Goal: Information Seeking & Learning: Learn about a topic

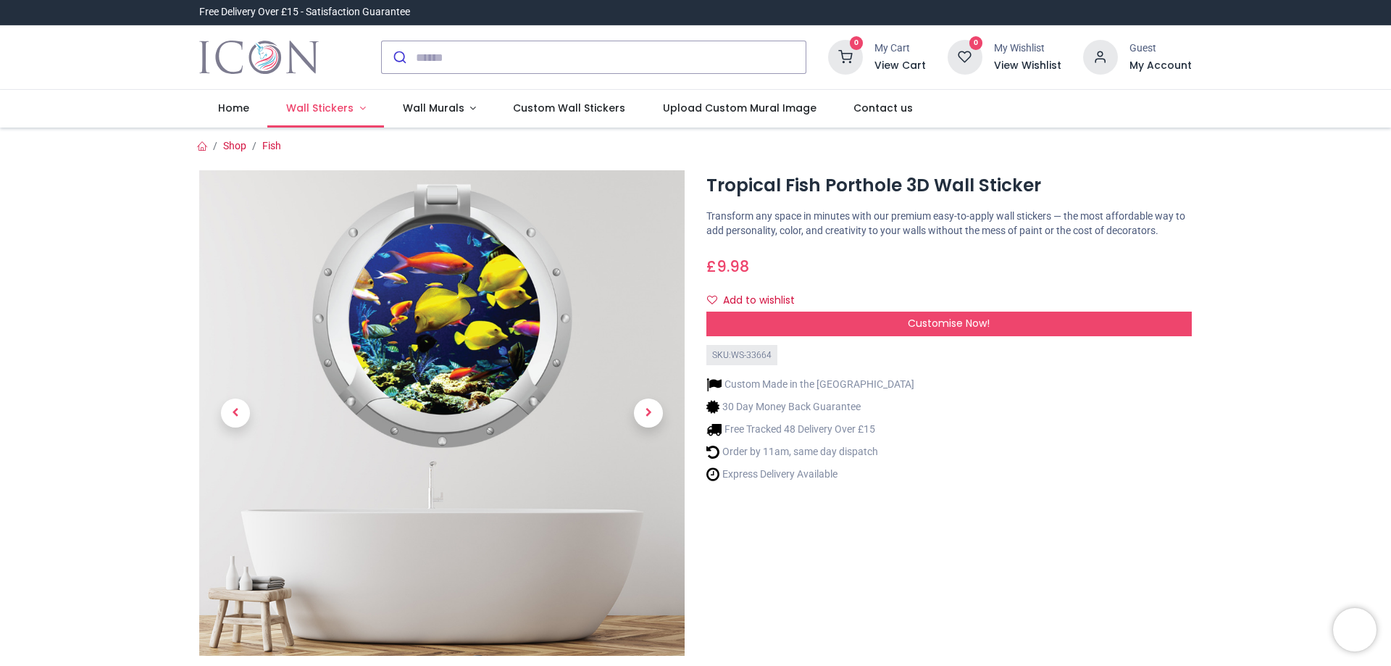
click at [330, 110] on span "Wall Stickers" at bounding box center [319, 108] width 67 height 14
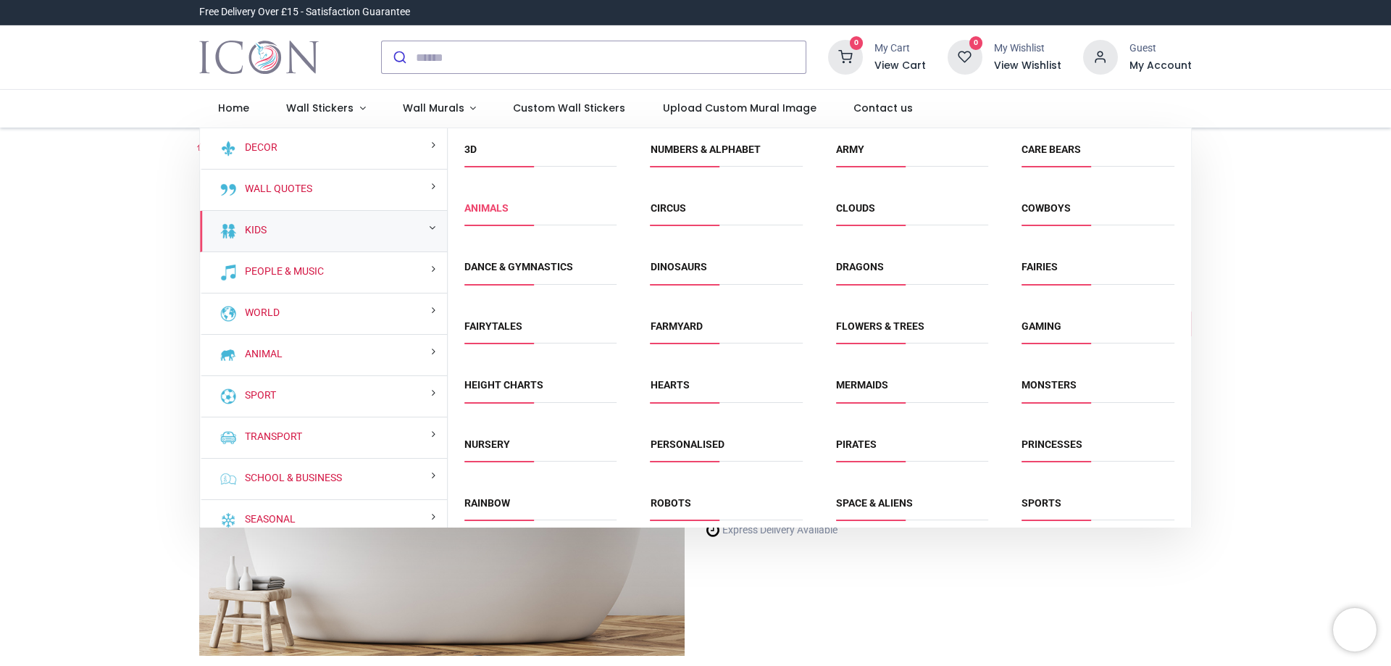
click at [501, 204] on link "Animals" at bounding box center [486, 208] width 44 height 12
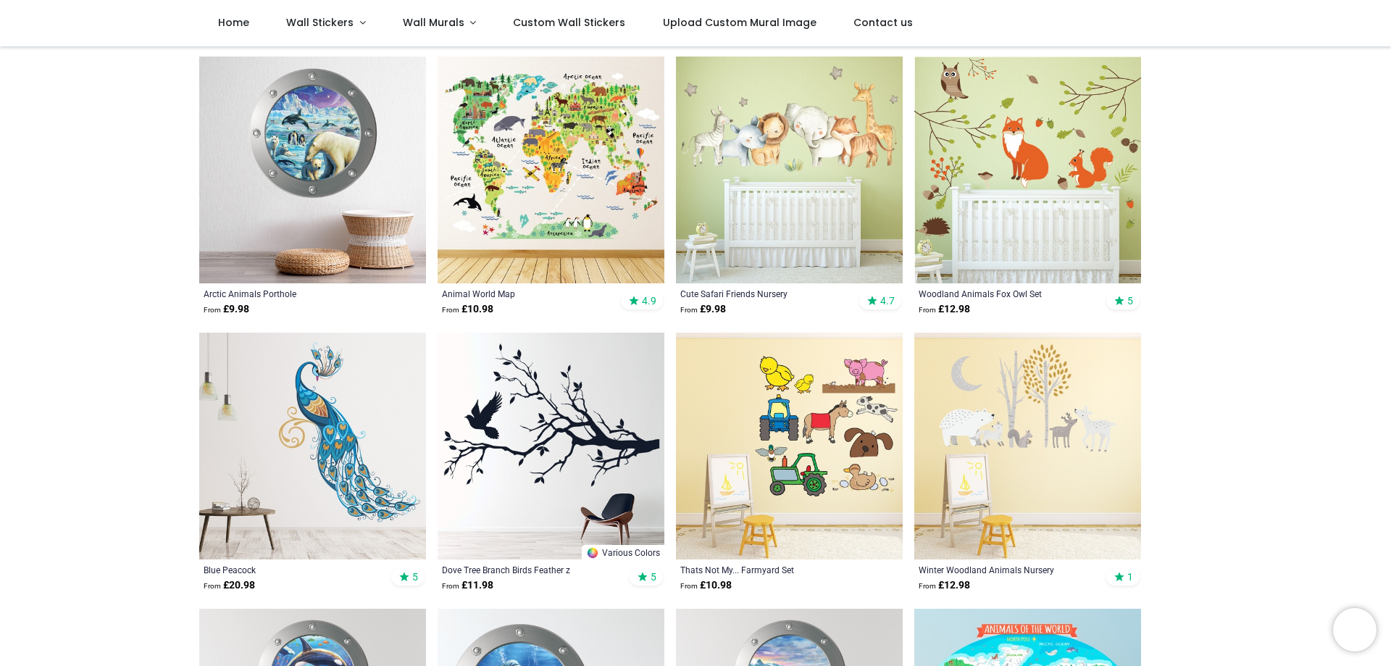
scroll to position [528, 0]
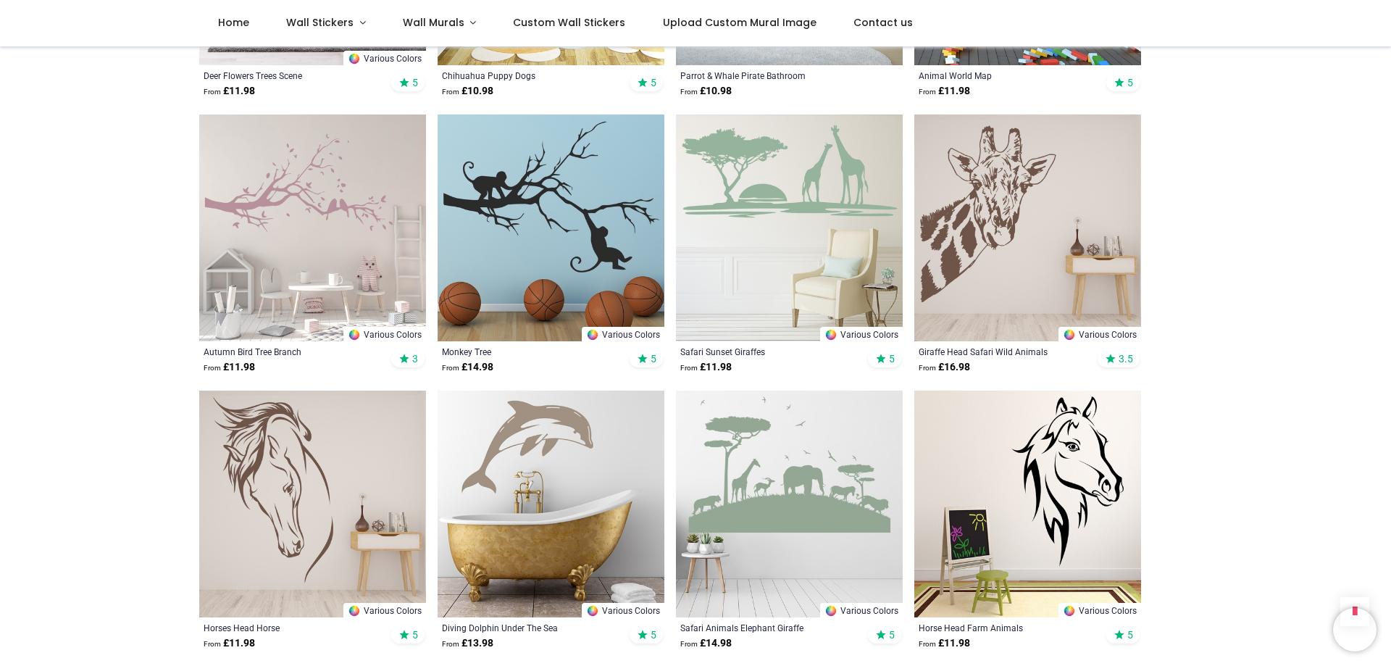
scroll to position [1684, 0]
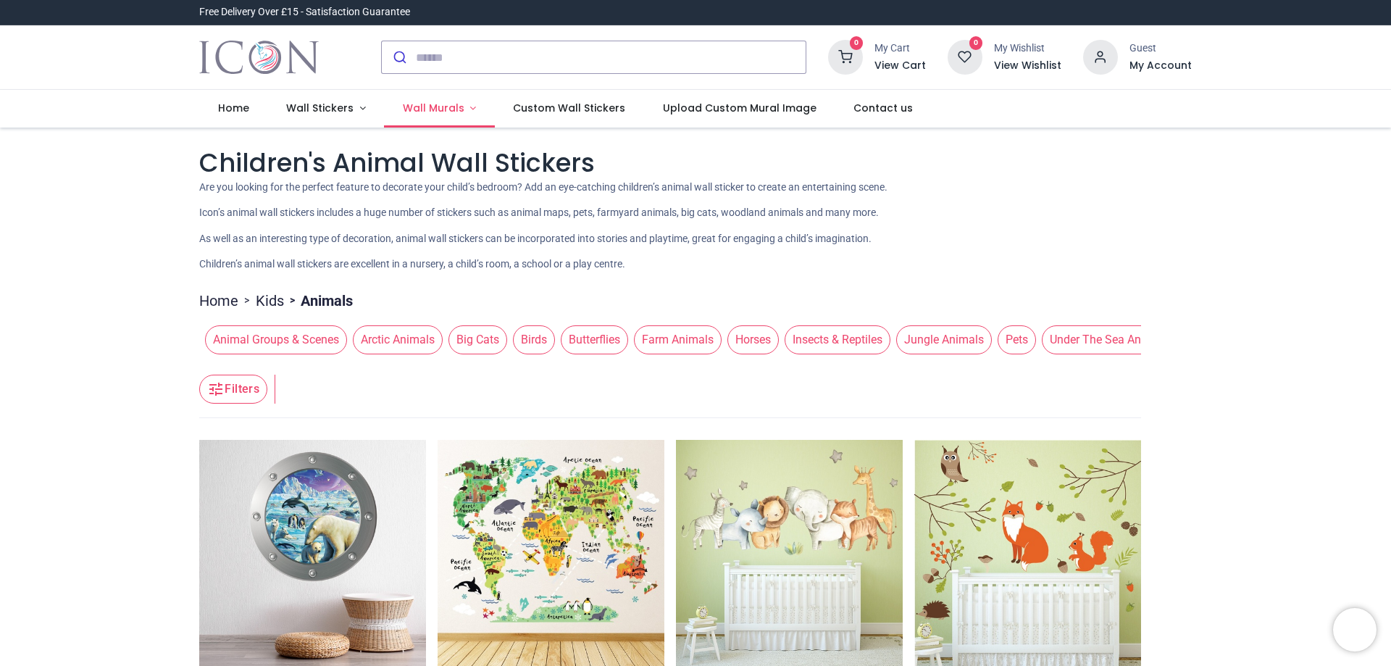
click at [425, 106] on span "Wall Murals" at bounding box center [434, 108] width 62 height 14
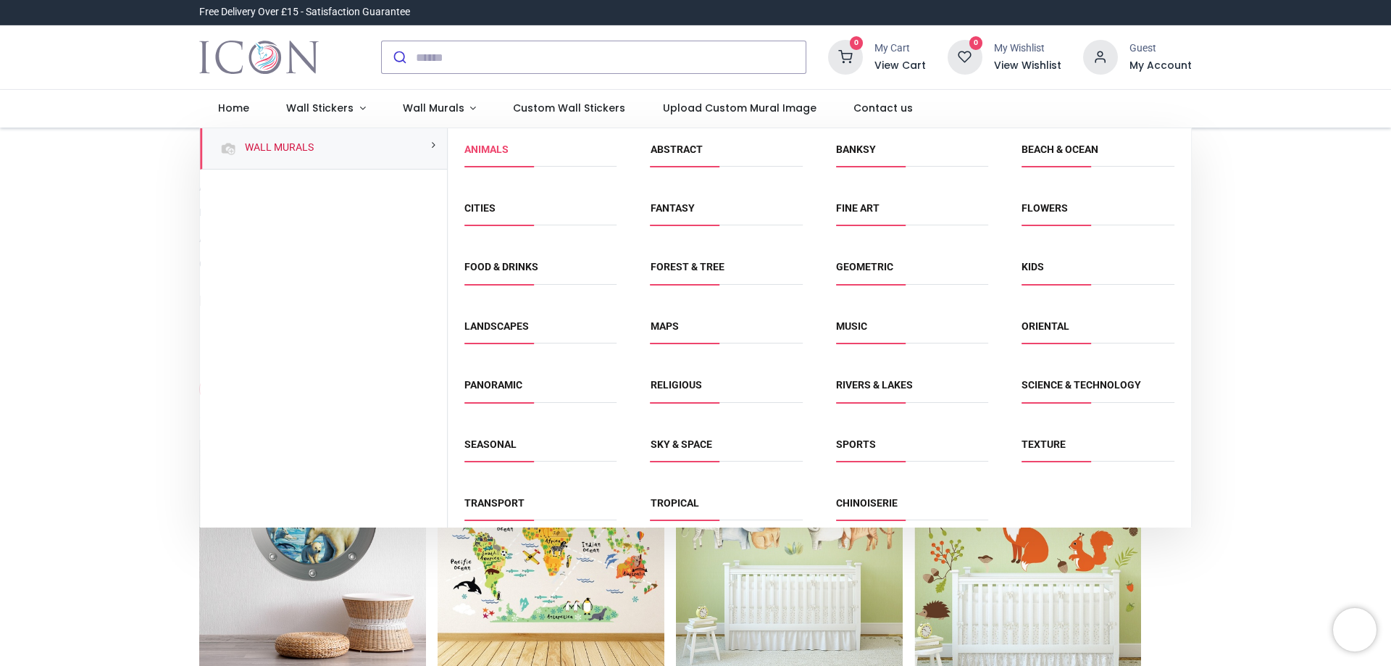
click at [477, 150] on link "Animals" at bounding box center [486, 149] width 44 height 12
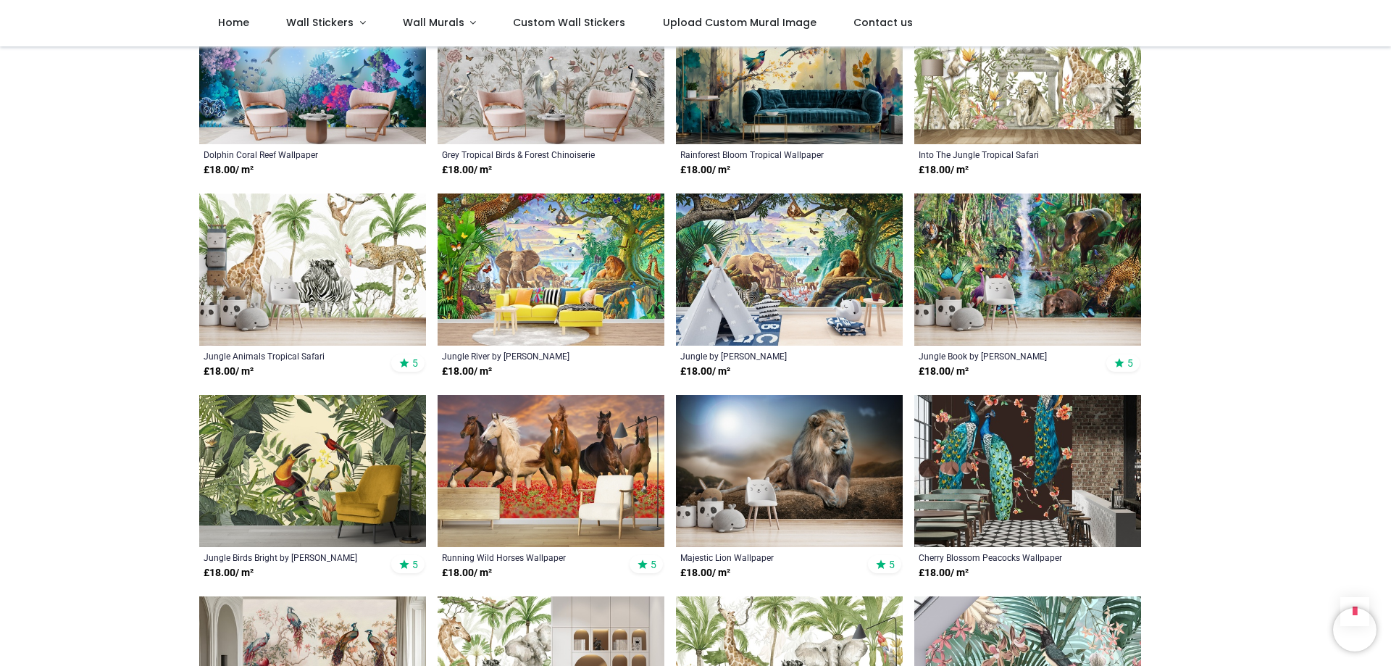
scroll to position [909, 0]
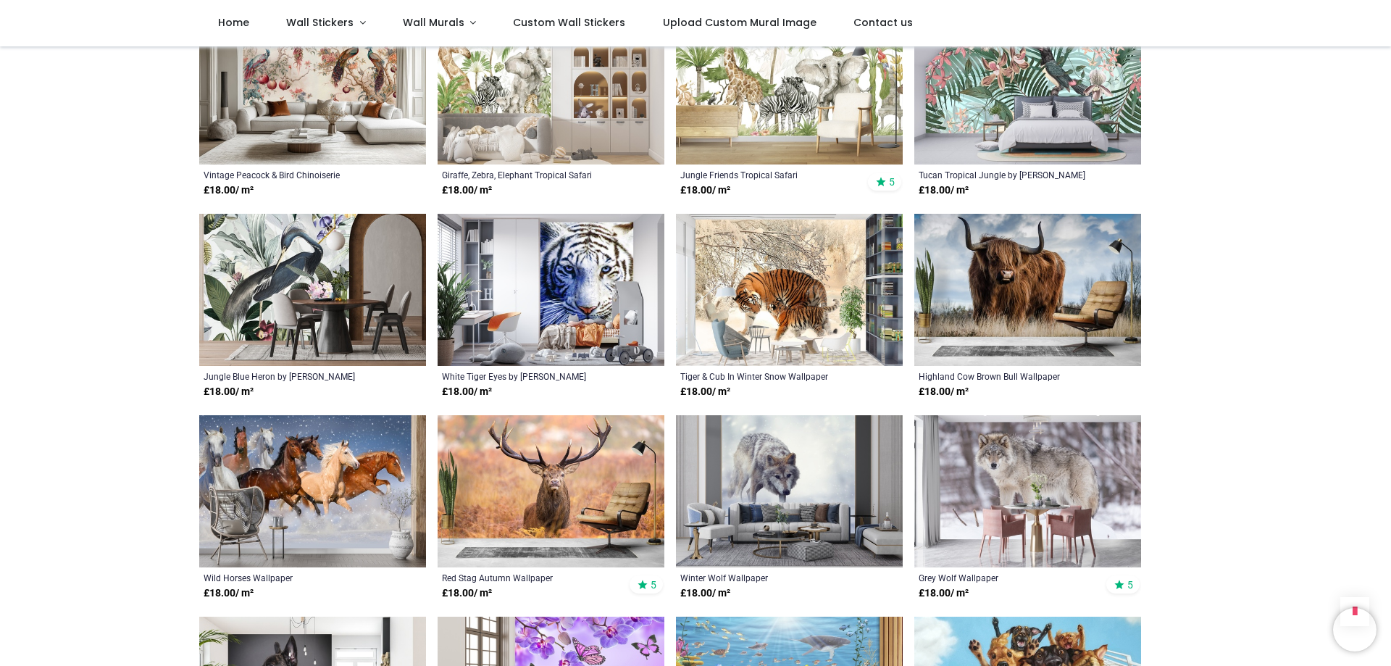
scroll to position [1735, 0]
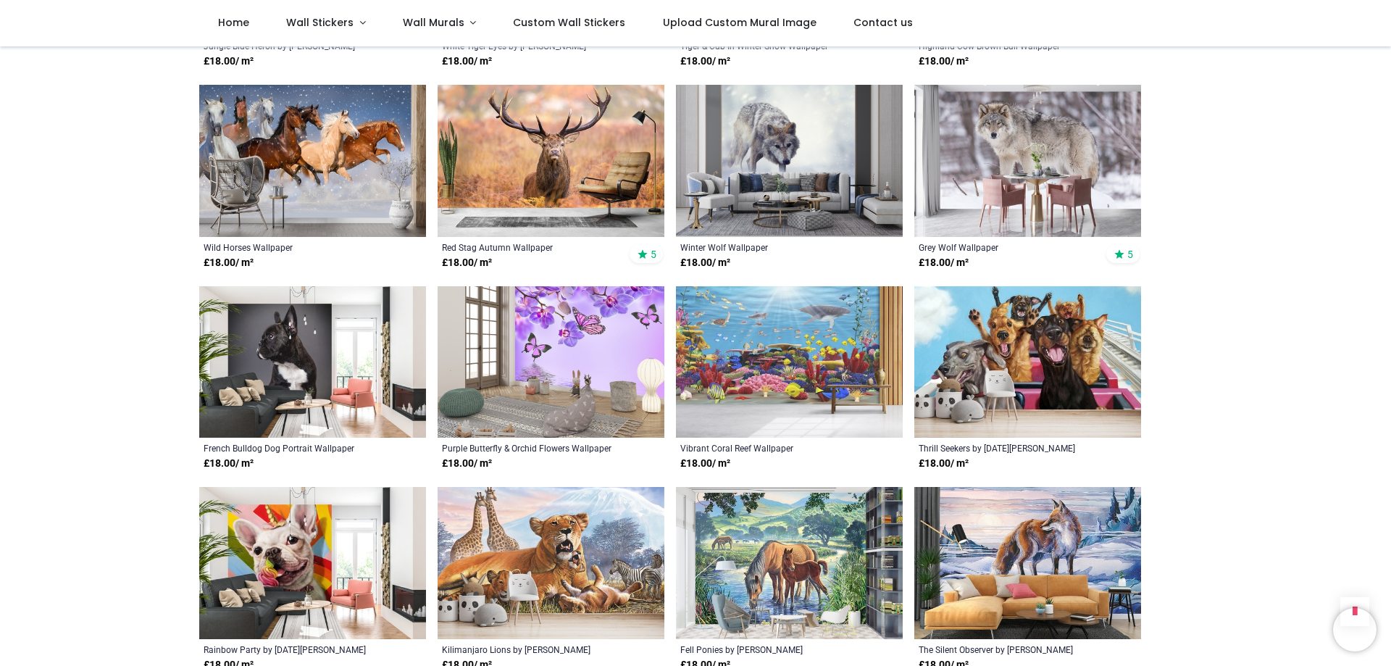
click at [760, 394] on img at bounding box center [789, 362] width 227 height 152
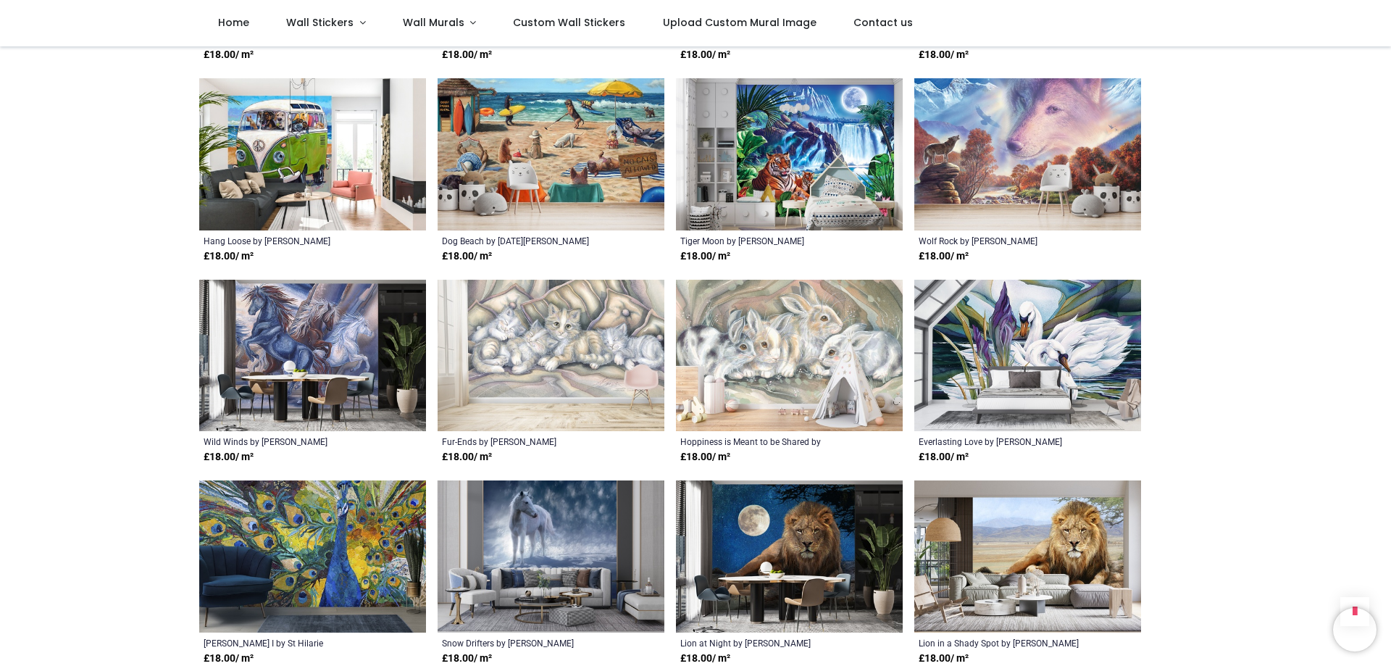
scroll to position [4130, 0]
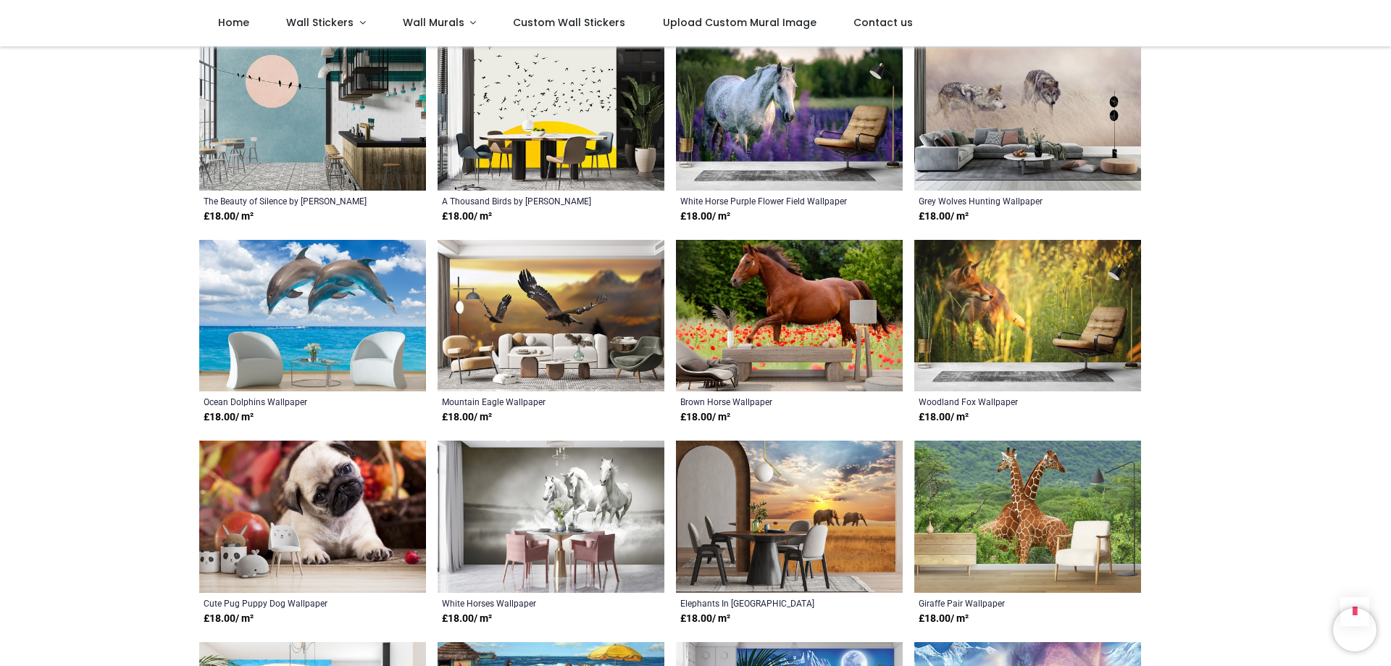
scroll to position [2891, 0]
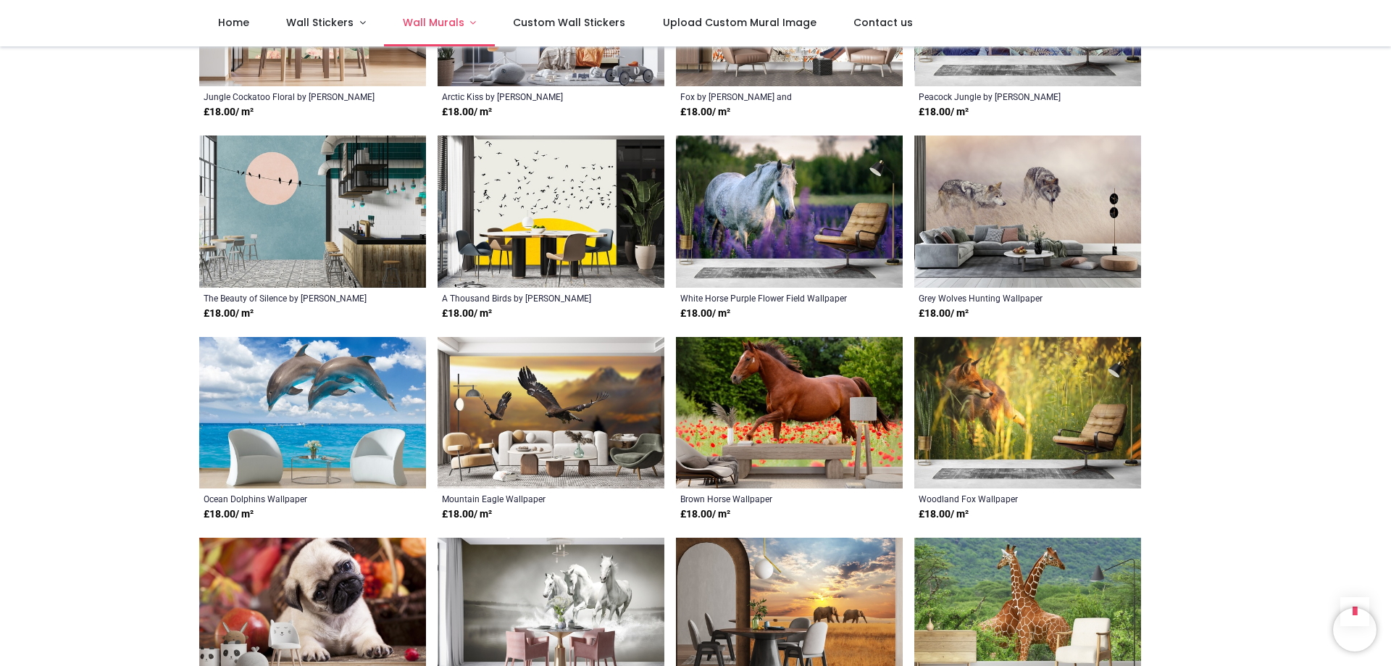
click at [431, 20] on span "Wall Murals" at bounding box center [434, 22] width 62 height 14
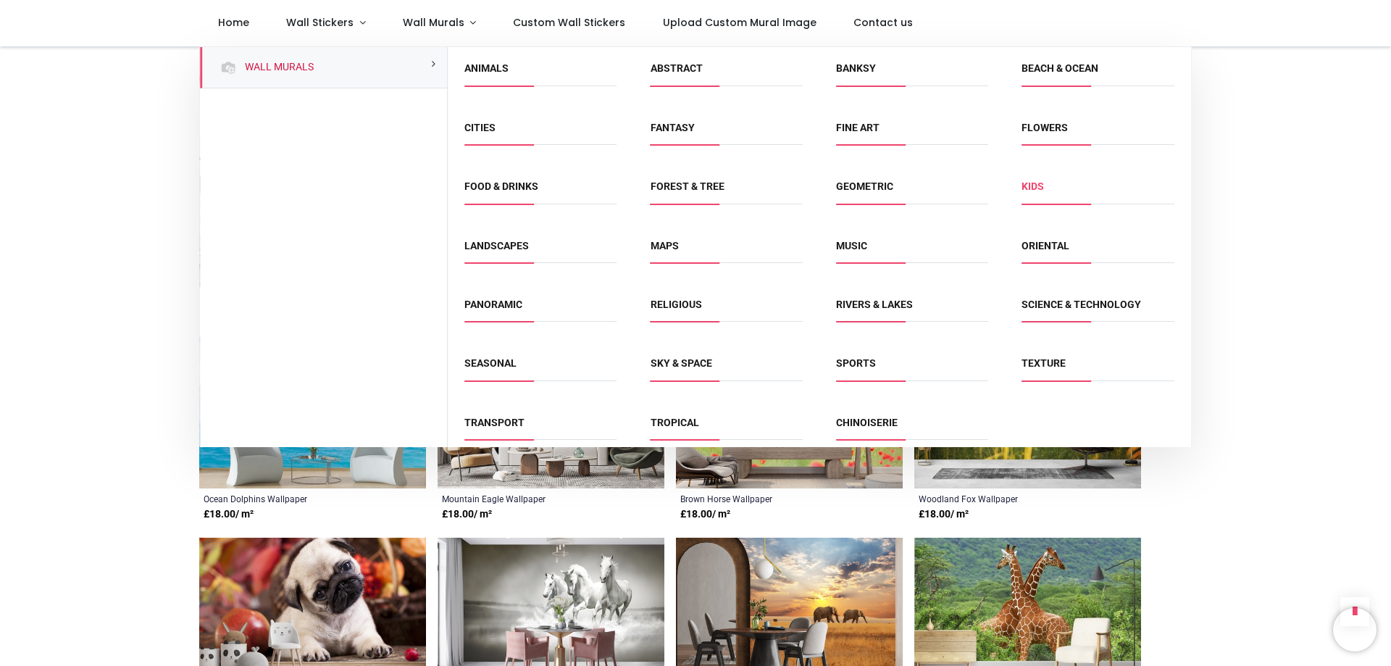
click at [1033, 185] on link "Kids" at bounding box center [1033, 186] width 22 height 12
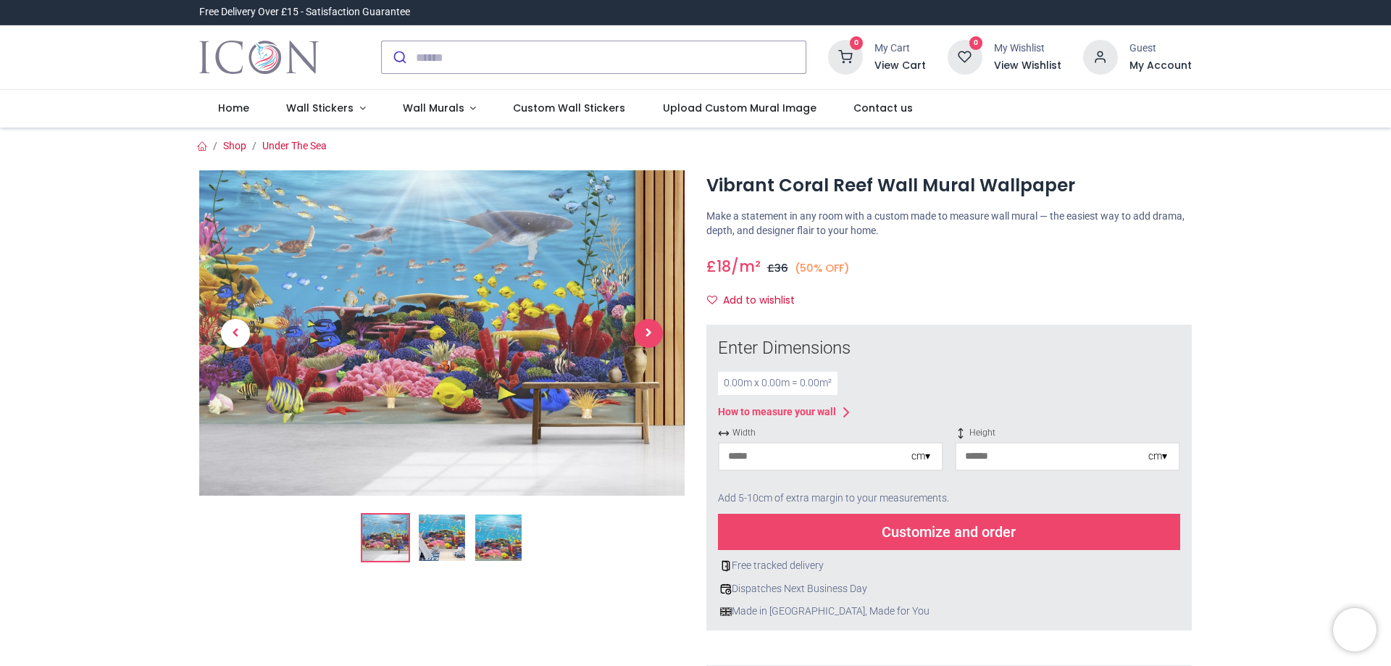
click at [659, 330] on span "Next" at bounding box center [648, 333] width 29 height 29
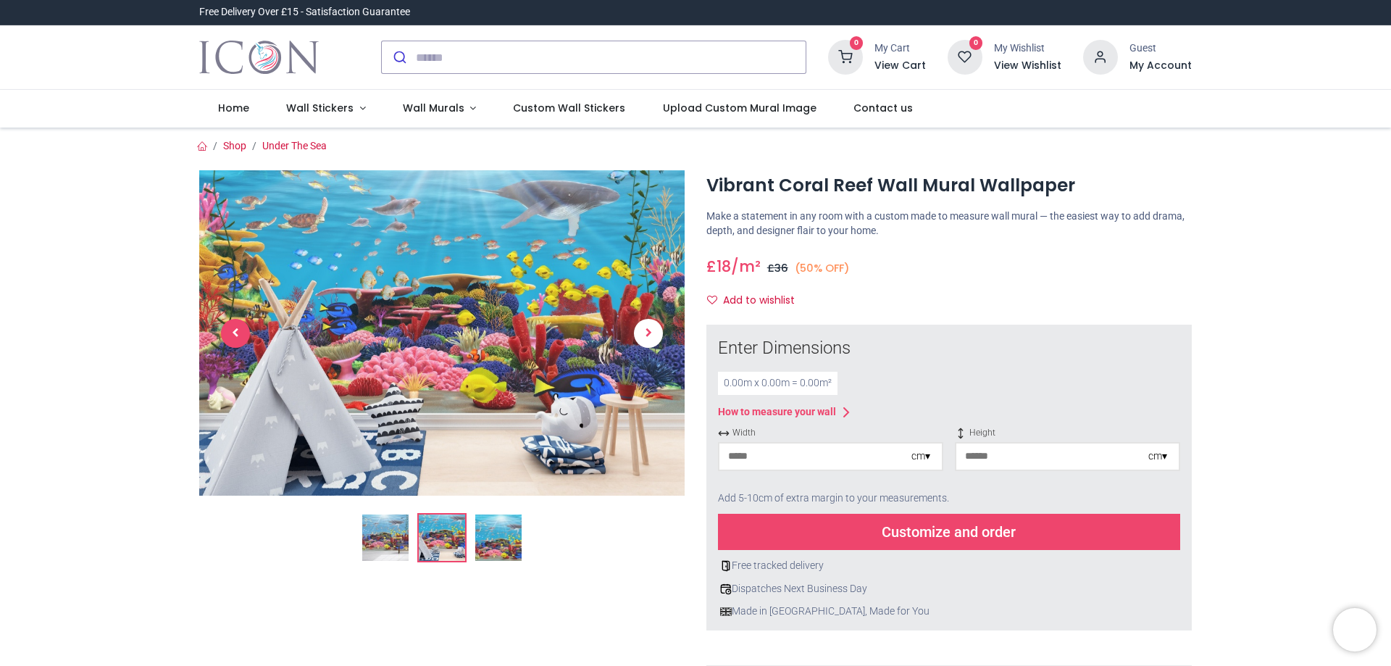
click at [238, 331] on span "Previous" at bounding box center [235, 333] width 29 height 29
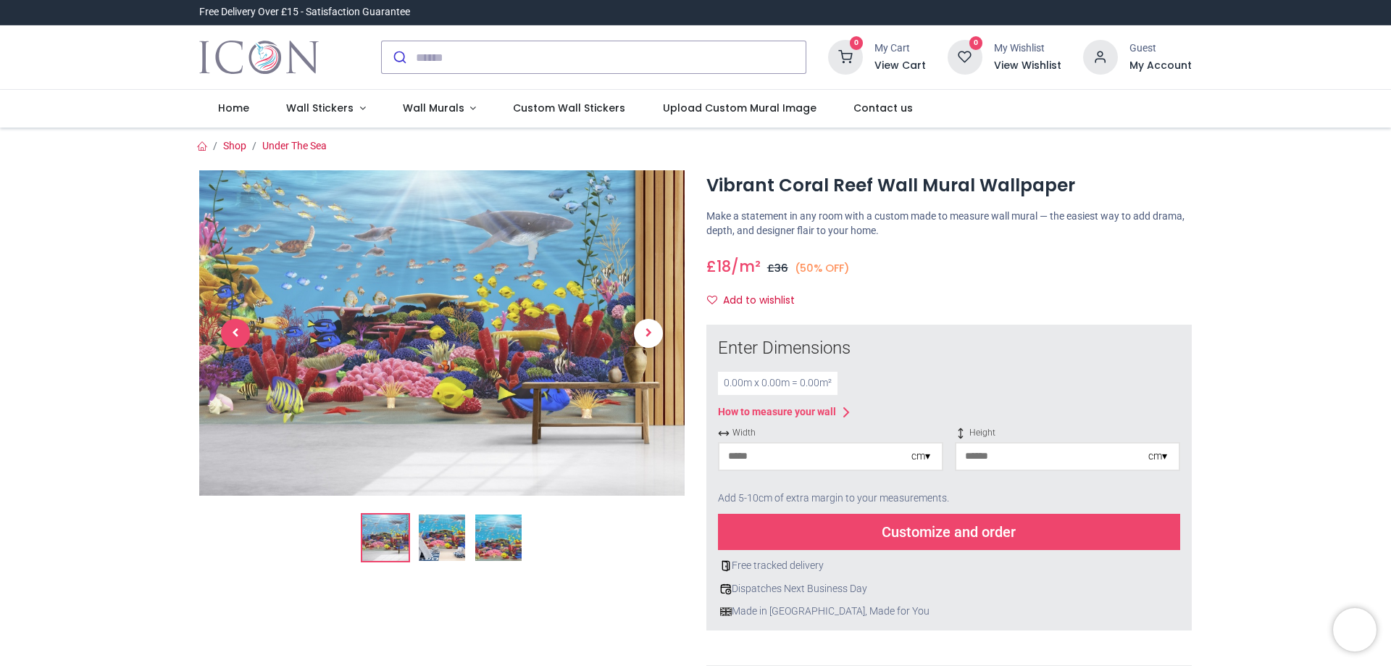
click at [238, 331] on span "Previous" at bounding box center [235, 333] width 29 height 29
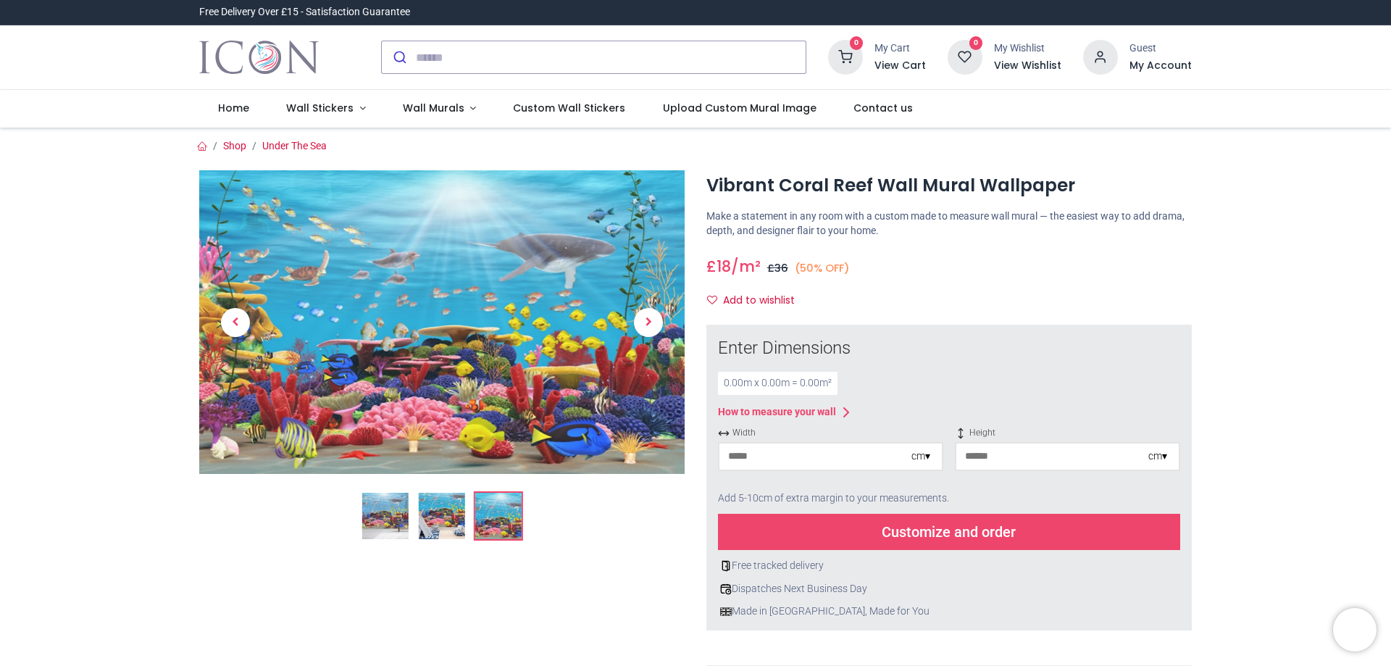
scroll to position [496, 0]
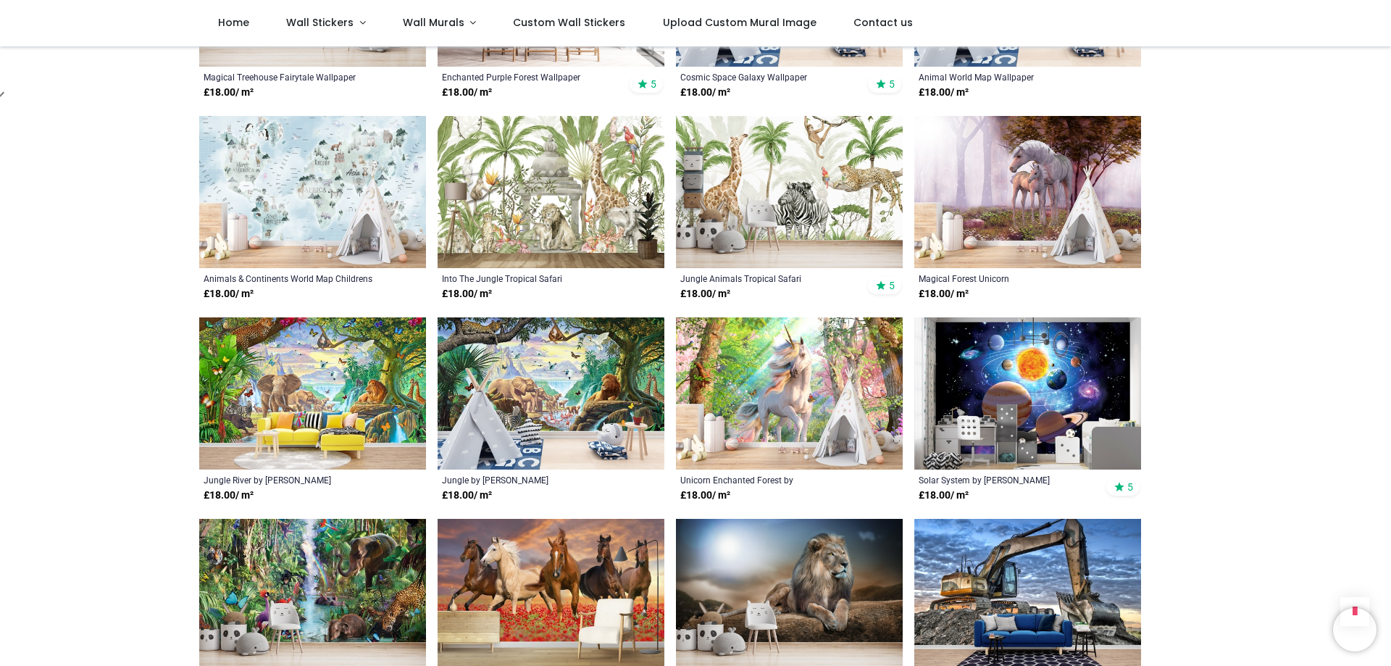
scroll to position [1487, 0]
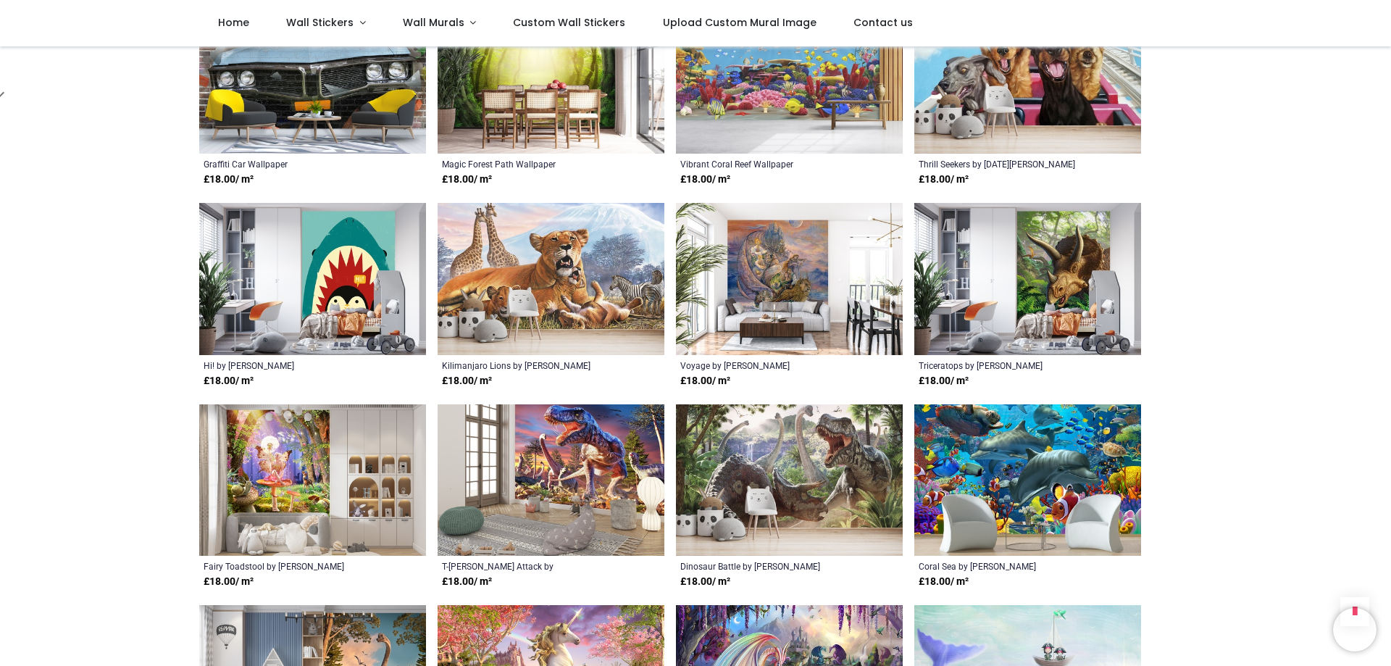
scroll to position [2065, 0]
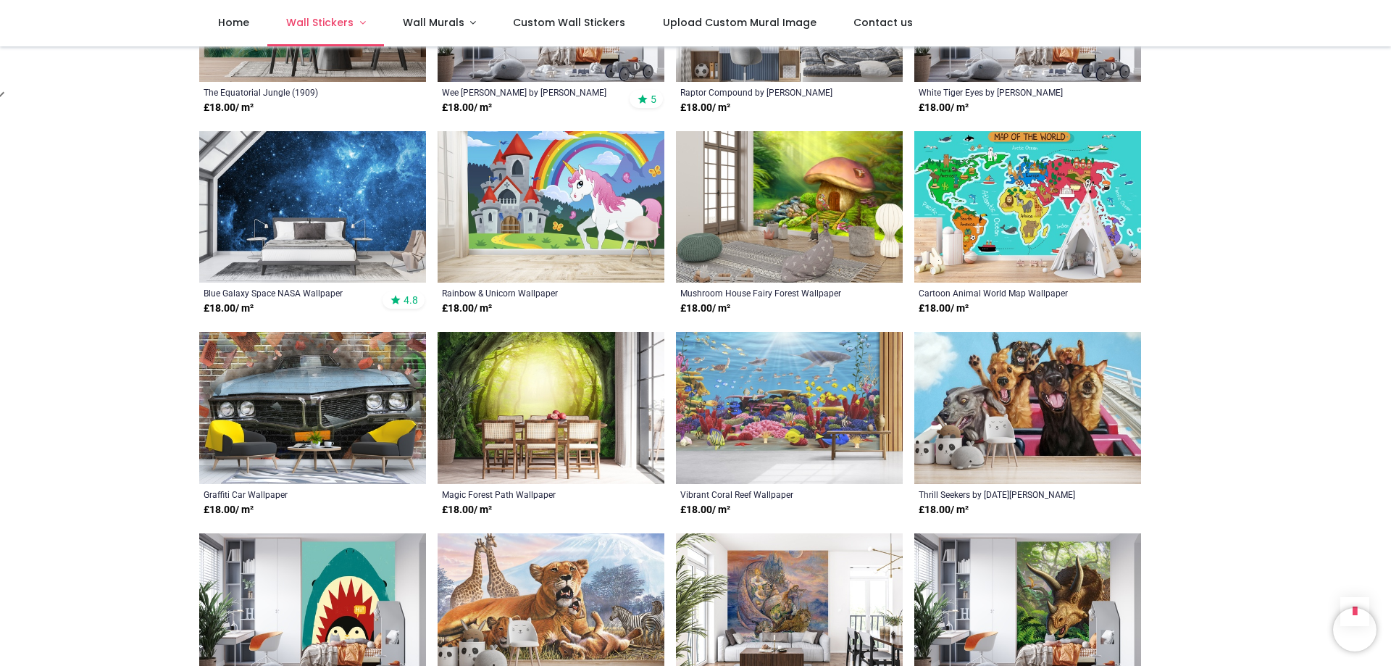
click at [348, 19] on span "Wall Stickers" at bounding box center [319, 22] width 67 height 14
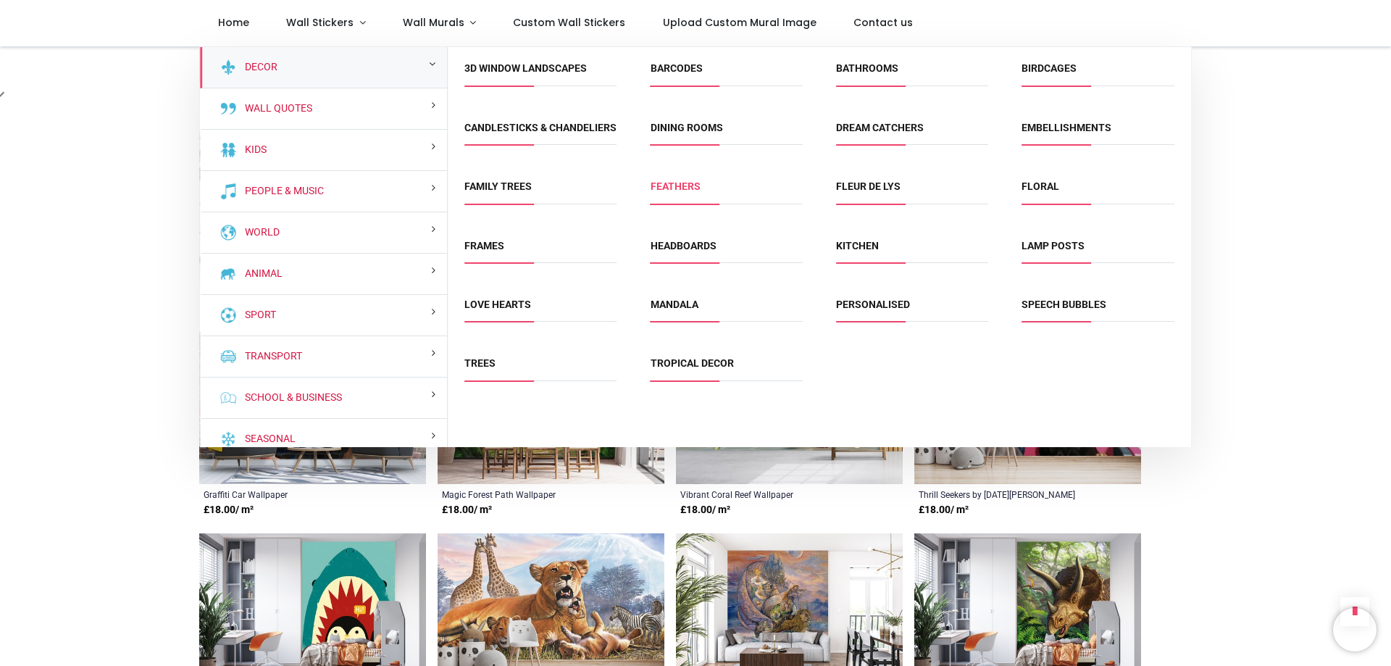
click at [677, 192] on link "Feathers" at bounding box center [676, 186] width 50 height 12
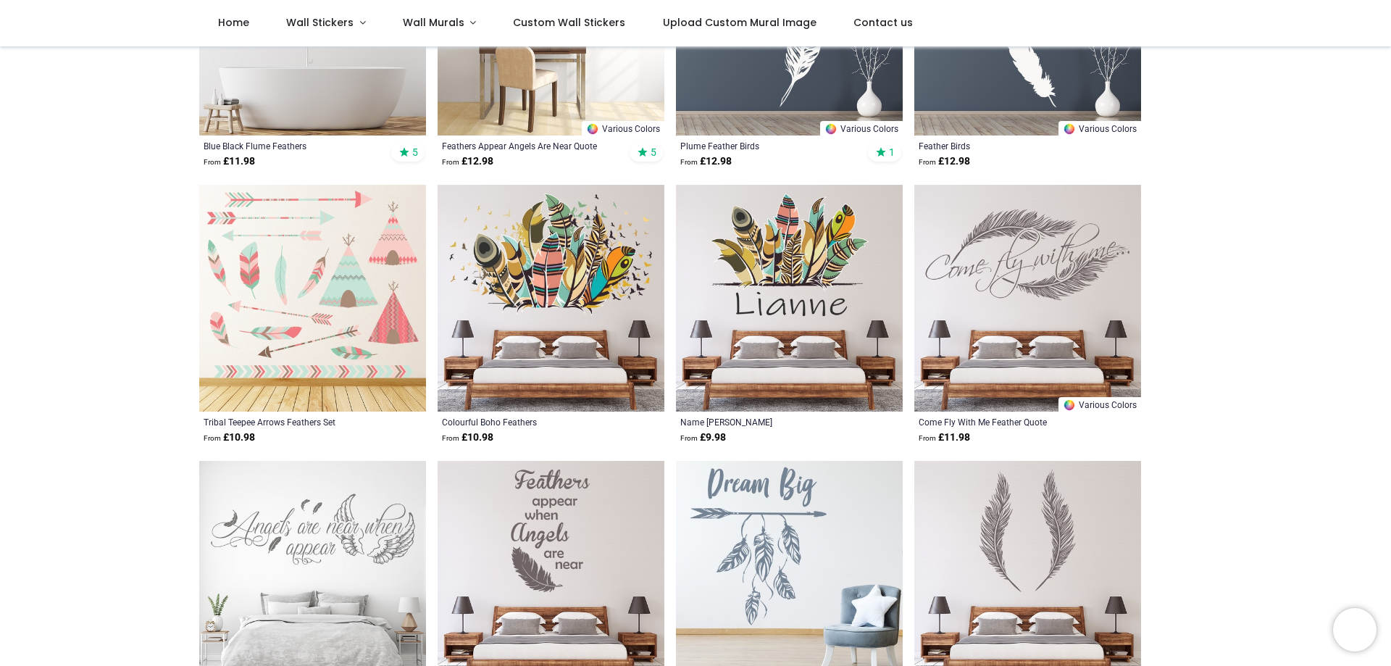
scroll to position [578, 0]
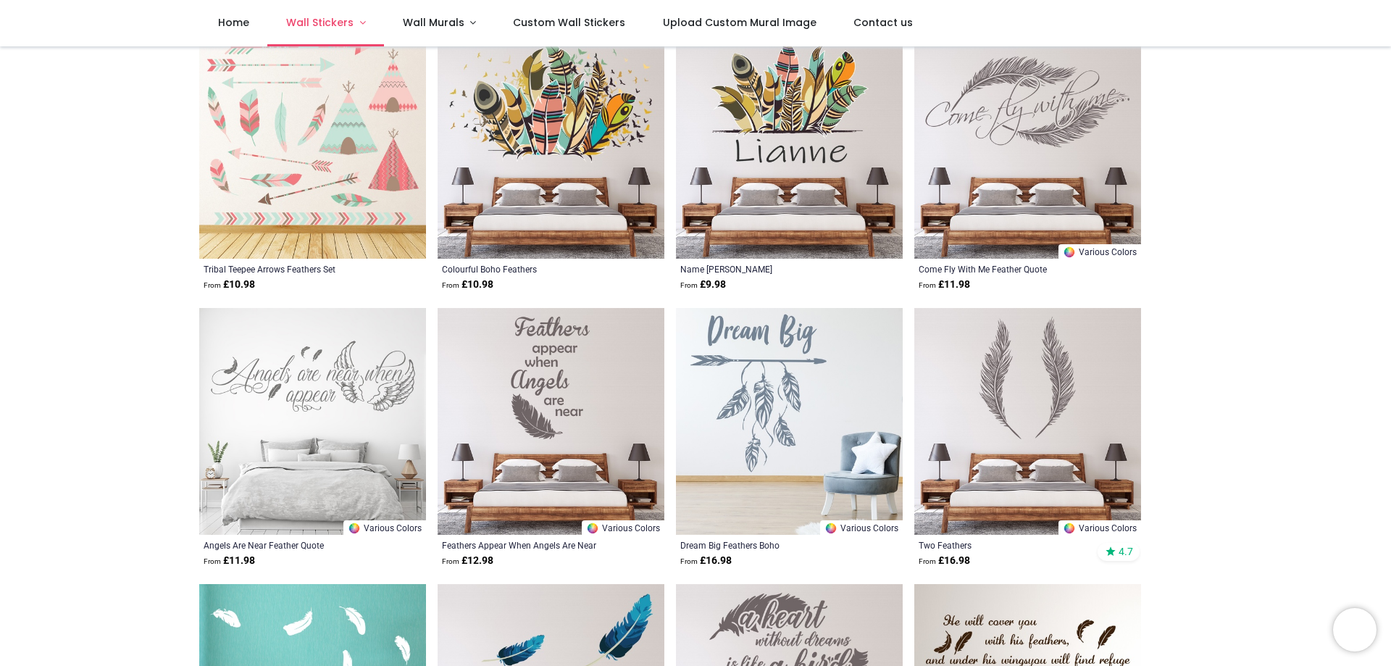
click at [343, 24] on span "Wall Stickers" at bounding box center [319, 22] width 67 height 14
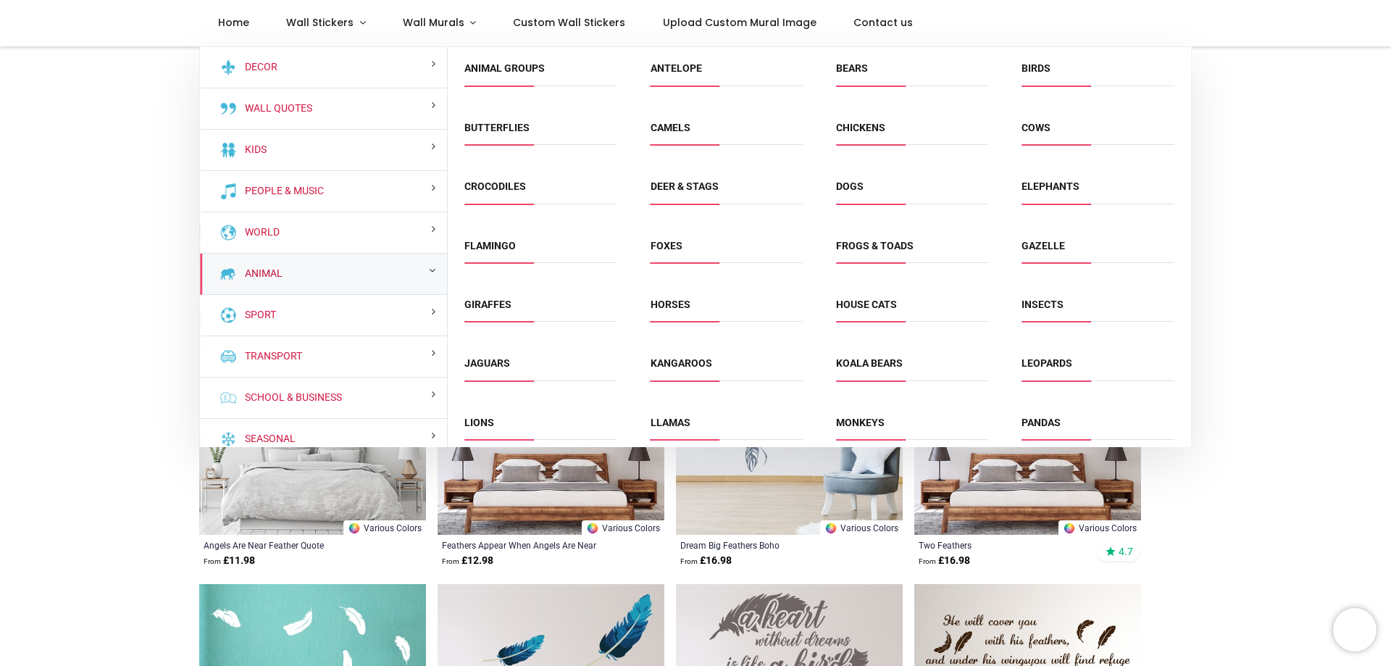
click at [262, 269] on link "Animal" at bounding box center [260, 274] width 43 height 14
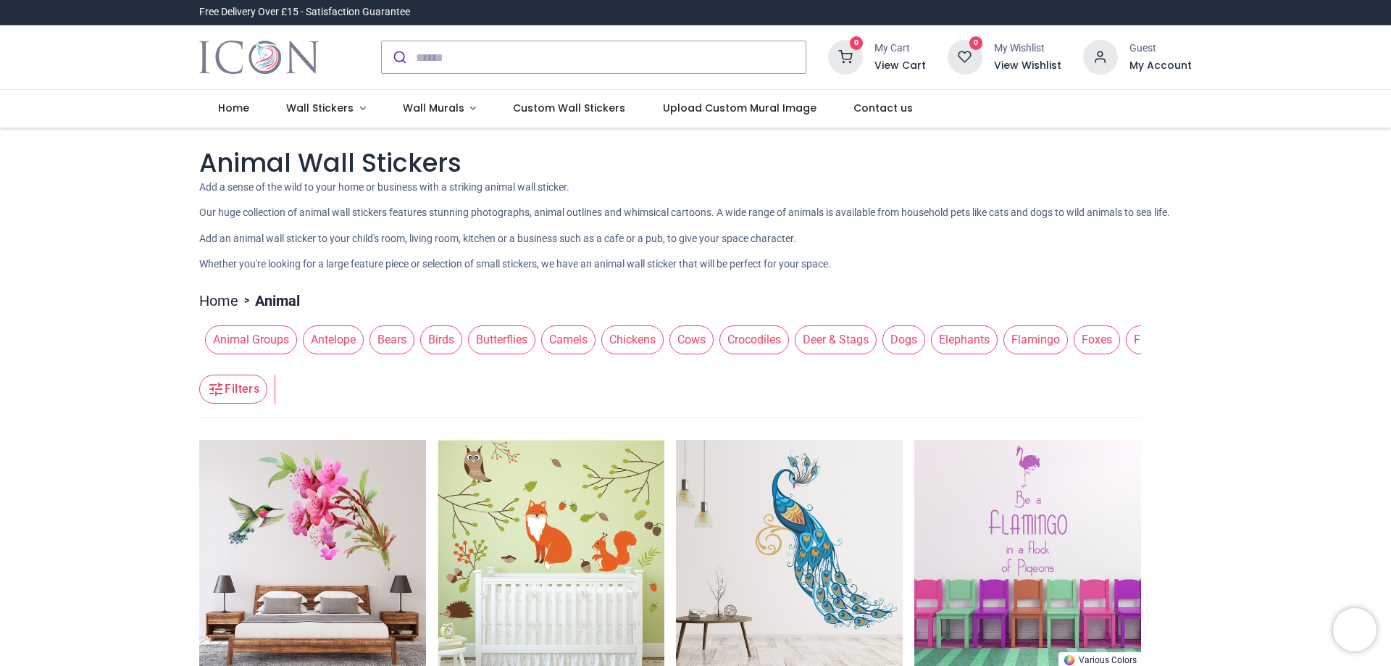
click at [432, 336] on span "Birds" at bounding box center [441, 339] width 42 height 29
click at [442, 333] on span "Birds" at bounding box center [441, 339] width 42 height 29
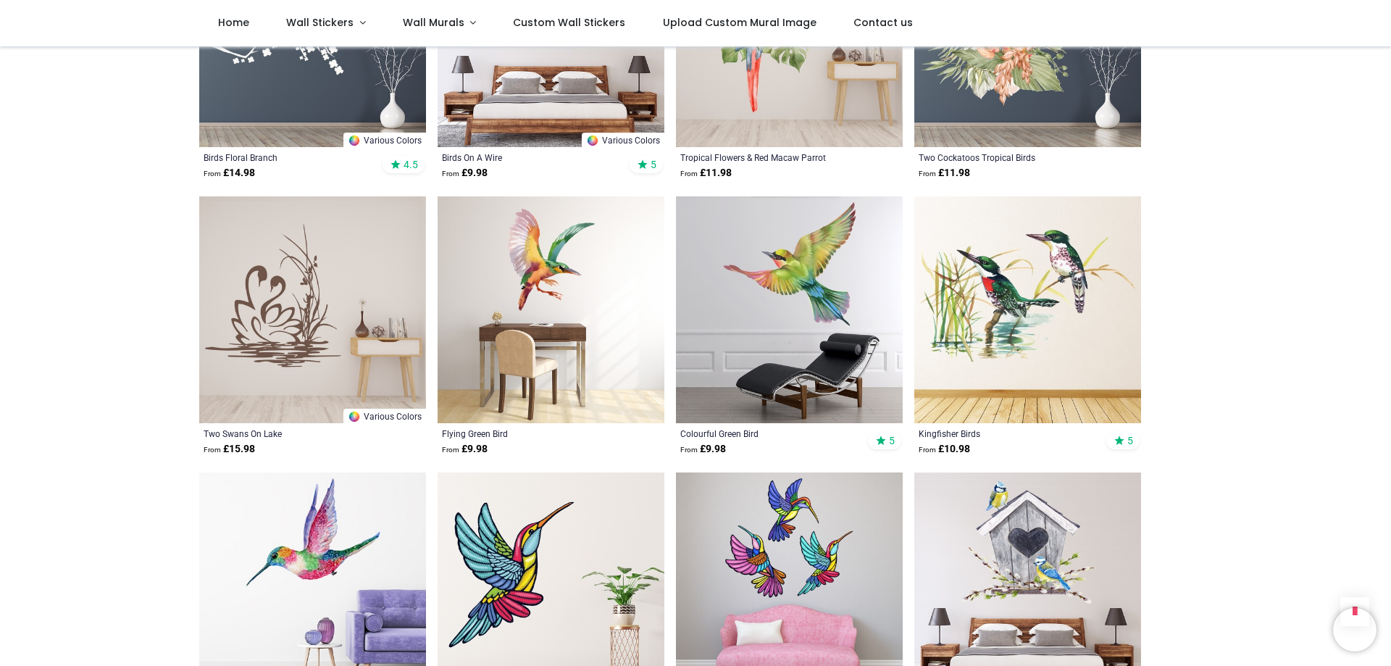
scroll to position [1404, 0]
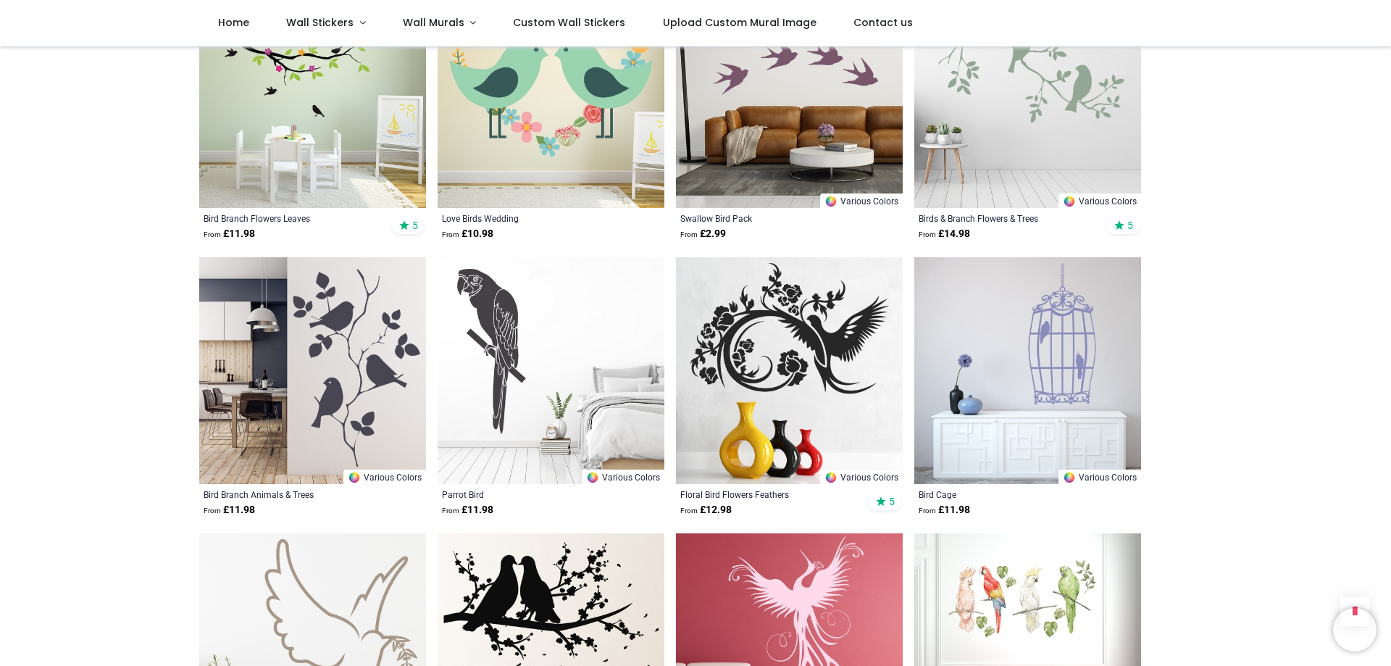
scroll to position [3552, 0]
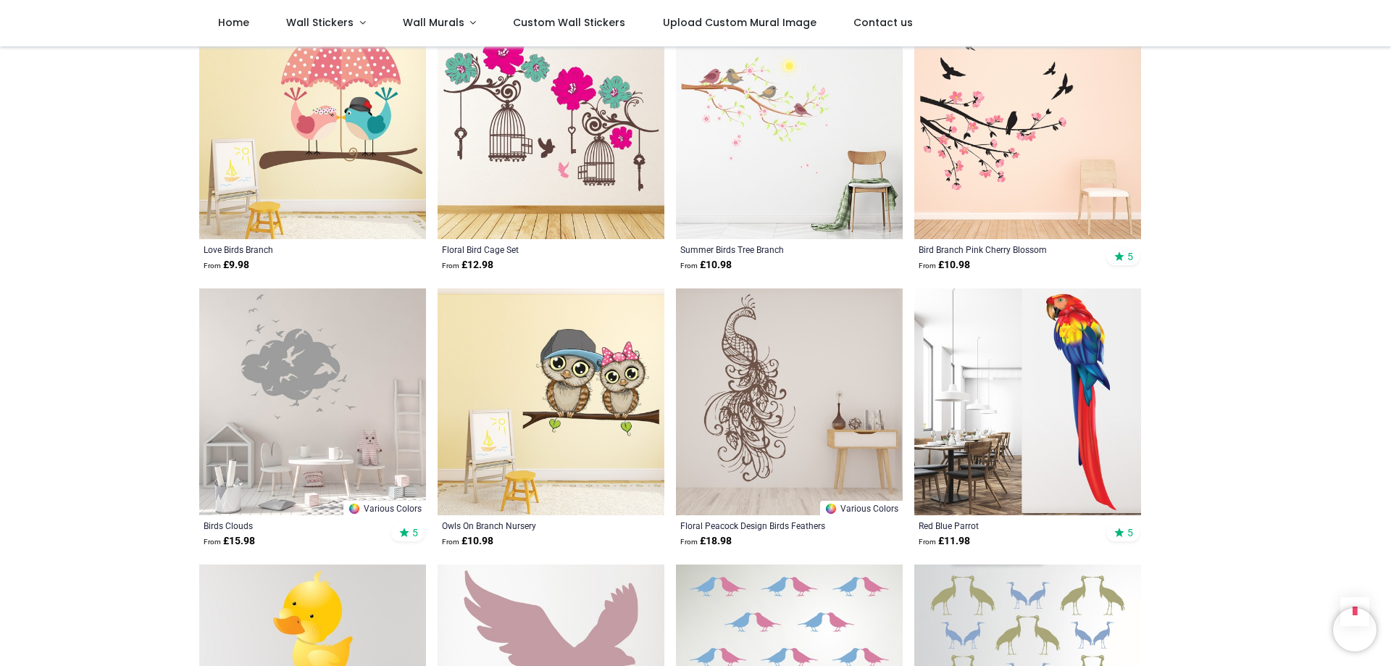
scroll to position [4956, 0]
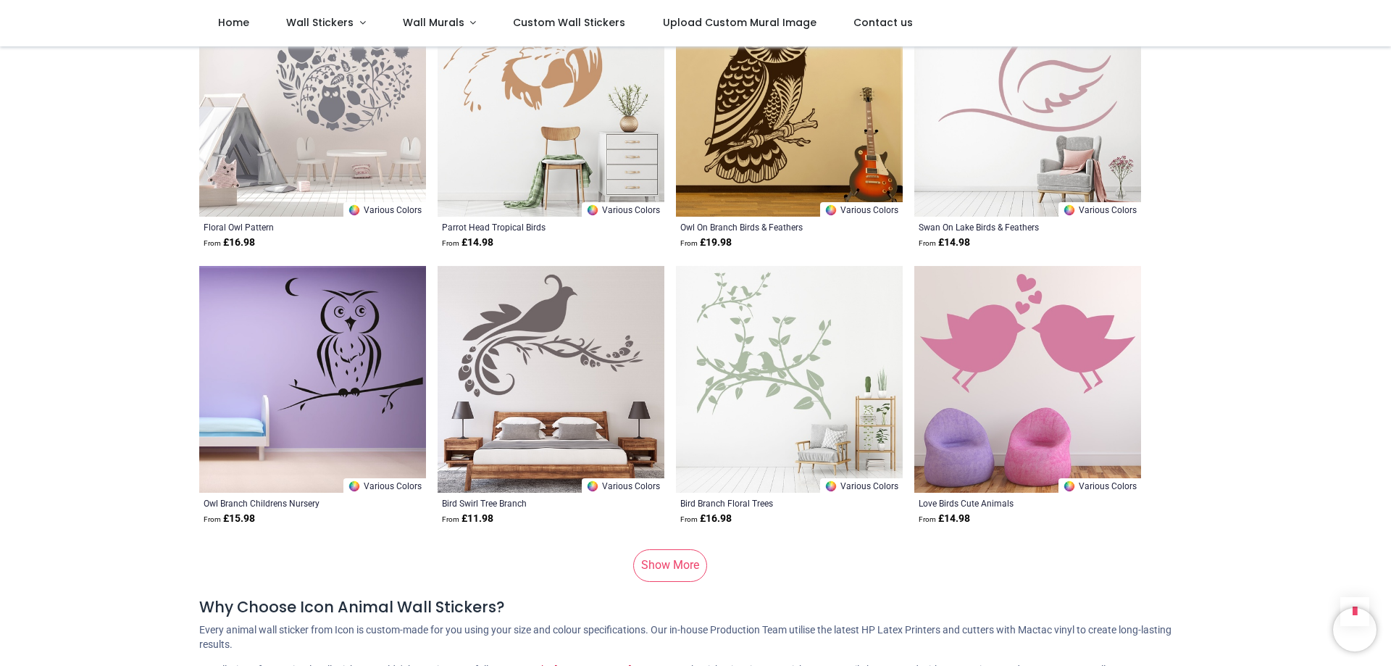
scroll to position [9499, 0]
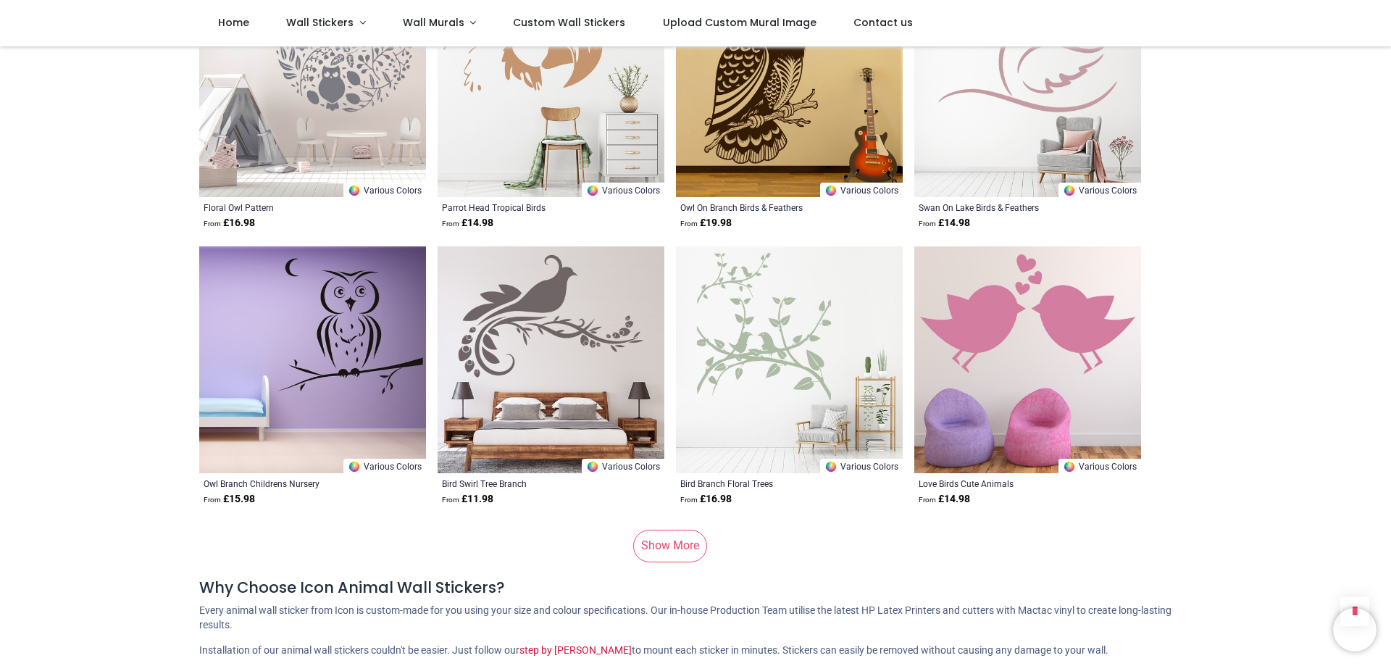
click at [682, 532] on link "Show More" at bounding box center [670, 546] width 74 height 32
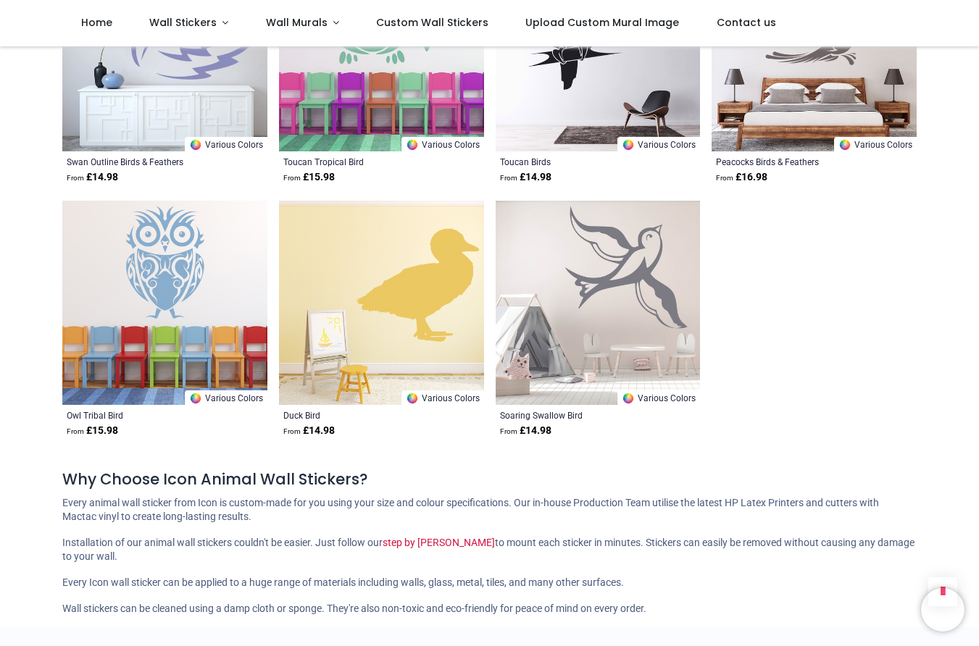
scroll to position [10537, 0]
